Goal: Navigation & Orientation: Find specific page/section

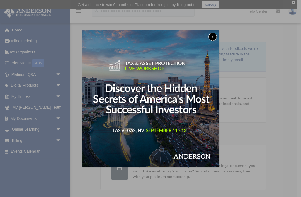
click at [213, 34] on button "x" at bounding box center [212, 37] width 8 height 8
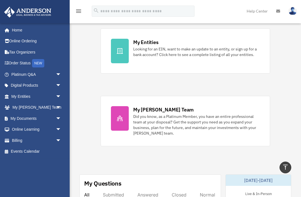
scroll to position [183, 0]
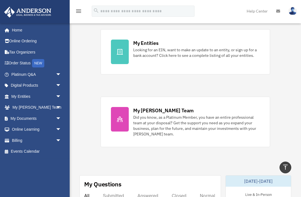
click at [56, 117] on span "arrow_drop_down" at bounding box center [61, 118] width 11 height 11
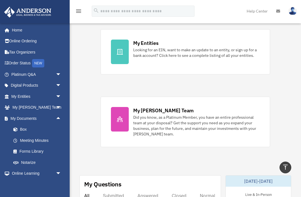
click at [57, 105] on span "arrow_drop_down" at bounding box center [61, 107] width 11 height 11
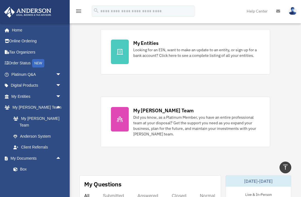
click at [59, 96] on span "arrow_drop_down" at bounding box center [61, 96] width 11 height 11
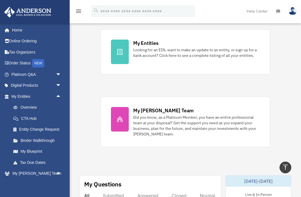
click at [33, 108] on link "Overview" at bounding box center [39, 107] width 62 height 11
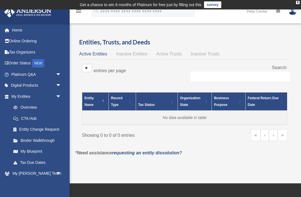
click at [29, 61] on link "Order Status NEW" at bounding box center [37, 63] width 66 height 11
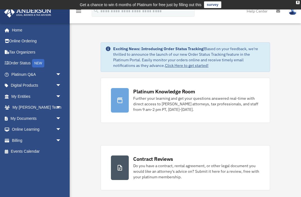
click at [39, 62] on div "NEW" at bounding box center [38, 63] width 12 height 8
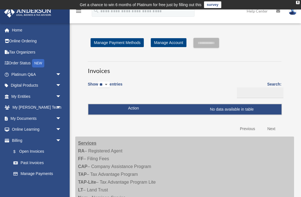
click at [57, 139] on span "arrow_drop_down" at bounding box center [61, 140] width 11 height 11
click at [56, 139] on span "arrow_drop_up" at bounding box center [61, 140] width 11 height 11
click at [57, 116] on span "arrow_drop_down" at bounding box center [61, 118] width 11 height 11
click at [24, 73] on link "Platinum Q&A arrow_drop_down" at bounding box center [37, 74] width 66 height 11
click at [60, 75] on span "arrow_drop_down" at bounding box center [61, 74] width 11 height 11
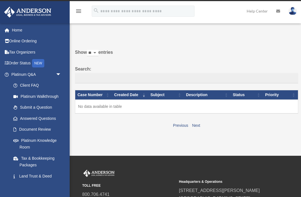
scroll to position [12, 0]
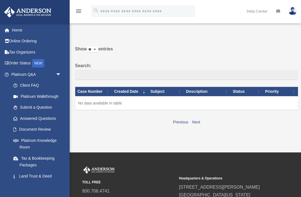
click at [29, 96] on link "Platinum Walkthrough" at bounding box center [37, 96] width 59 height 11
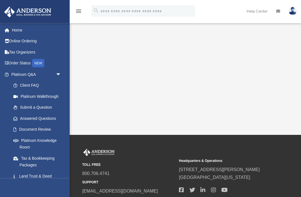
scroll to position [56, 0]
click at [179, 120] on div "Platinum Walkthrough date_range Published on Last updated January 6, 2025 July …" at bounding box center [184, 49] width 218 height 148
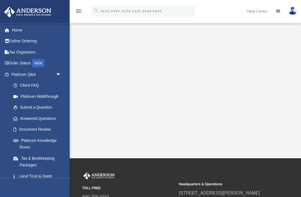
scroll to position [0, 0]
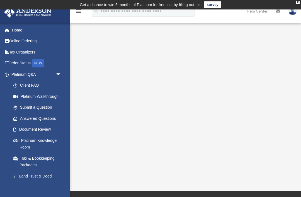
click at [78, 12] on icon "menu" at bounding box center [78, 11] width 7 height 7
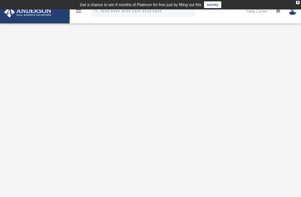
click at [291, 14] on img at bounding box center [292, 11] width 8 height 8
click at [203, 27] on link "My Profile" at bounding box center [202, 25] width 56 height 11
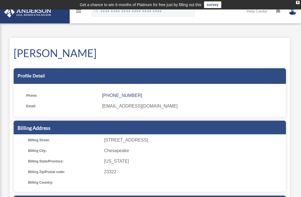
click at [79, 12] on icon "menu" at bounding box center [78, 11] width 7 height 7
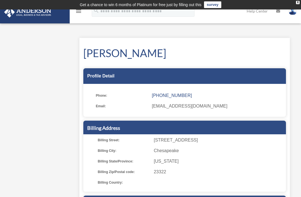
click at [297, 4] on td "Get a chance to win 6 months of Platinum for free just by filling out this surv…" at bounding box center [150, 4] width 301 height 9
click at [299, 1] on td "Get a chance to win 6 months of Platinum for free just by filling out this surv…" at bounding box center [150, 4] width 301 height 9
click at [298, 4] on div "X" at bounding box center [298, 2] width 4 height 3
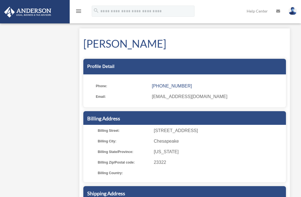
click at [78, 10] on icon "menu" at bounding box center [78, 11] width 7 height 7
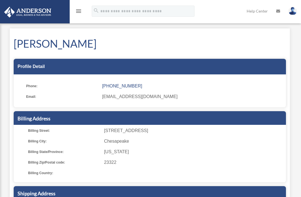
click at [78, 13] on icon "menu" at bounding box center [78, 11] width 7 height 7
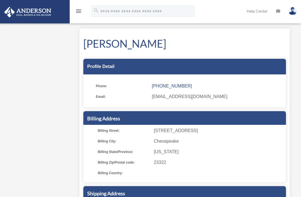
click at [80, 13] on icon "menu" at bounding box center [78, 11] width 7 height 7
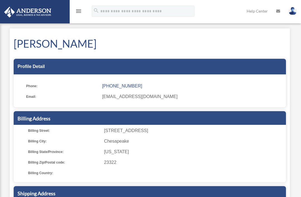
click at [77, 10] on icon "menu" at bounding box center [78, 11] width 7 height 7
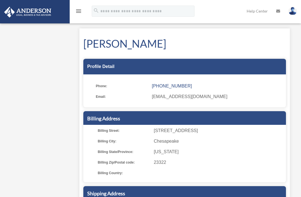
click at [292, 11] on img at bounding box center [292, 11] width 8 height 8
click at [286, 26] on link "[EMAIL_ADDRESS][DOMAIN_NAME]" at bounding box center [267, 28] width 60 height 16
click at [294, 14] on img at bounding box center [292, 11] width 8 height 8
click at [87, 7] on form "search" at bounding box center [142, 11] width 111 height 11
